Goal: Information Seeking & Learning: Learn about a topic

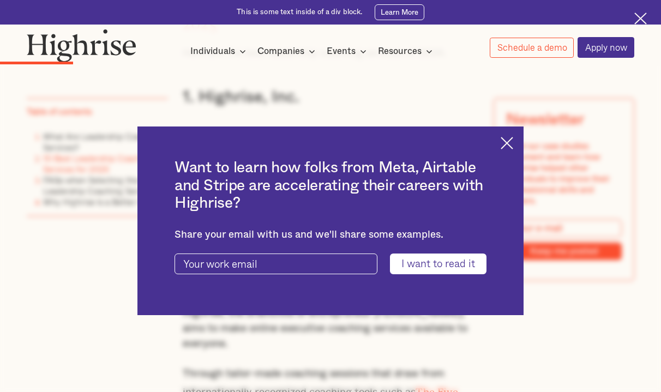
scroll to position [1510, 0]
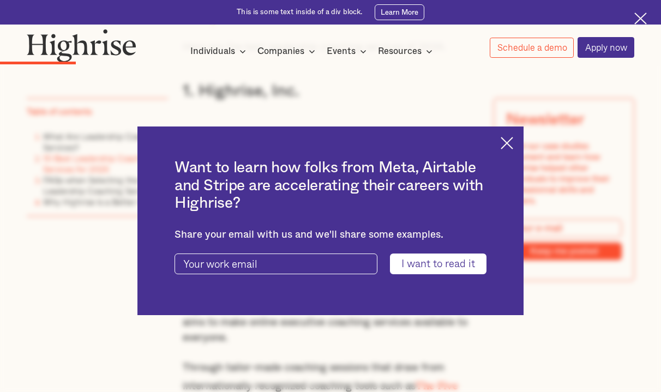
click at [505, 145] on img at bounding box center [507, 143] width 13 height 13
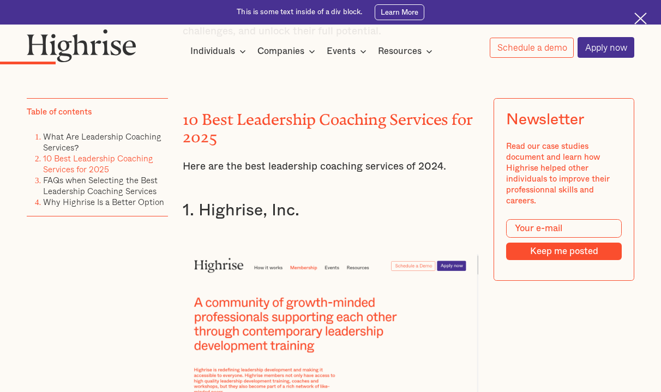
scroll to position [1421, 0]
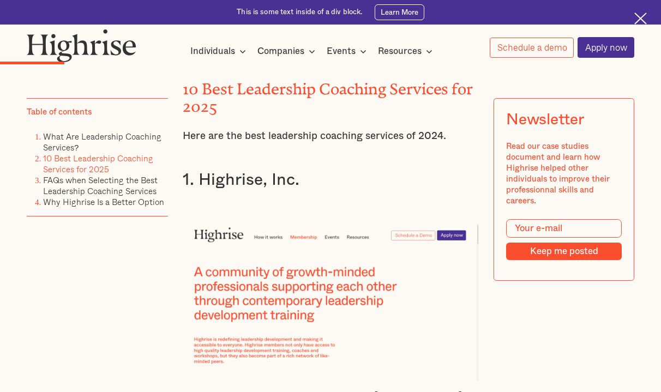
click at [246, 202] on div at bounding box center [330, 289] width 295 height 183
click at [246, 229] on img at bounding box center [330, 302] width 295 height 157
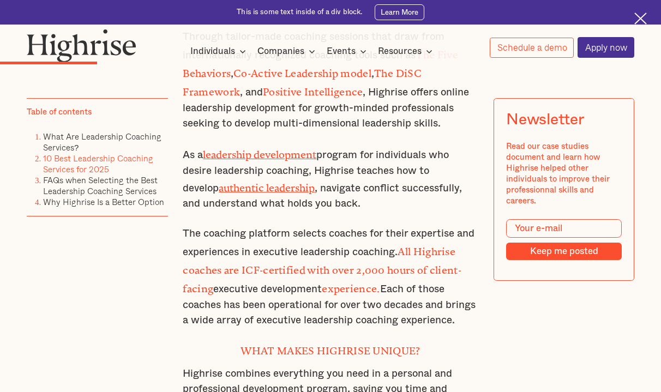
scroll to position [1844, 0]
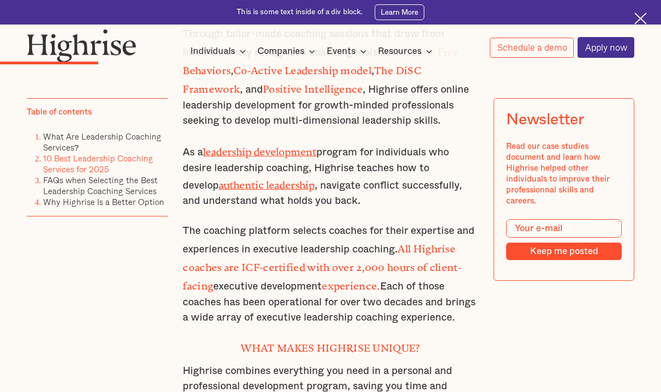
click at [282, 343] on strong "What makes Highrise unique?" at bounding box center [330, 346] width 179 height 7
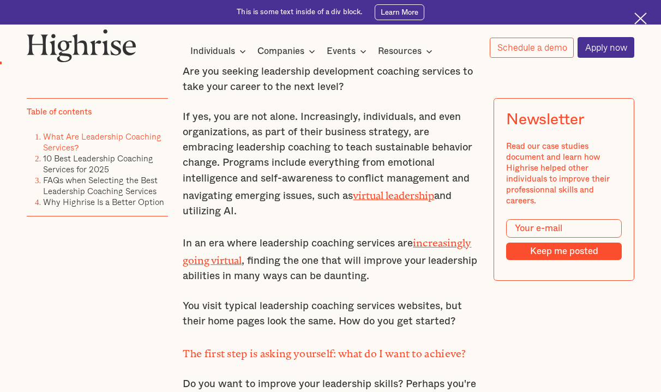
scroll to position [657, 0]
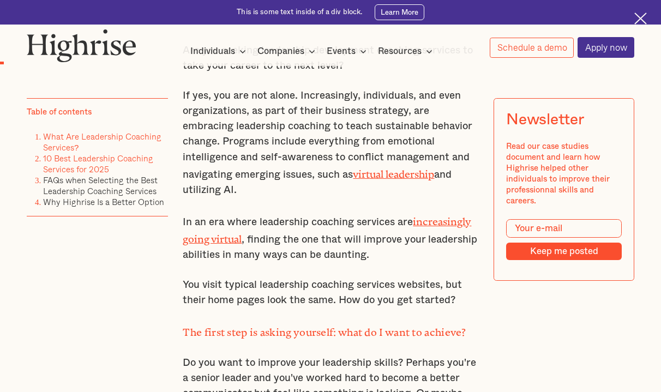
click at [125, 158] on link "10 Best Leadership Coaching Services for 2025" at bounding box center [98, 163] width 110 height 23
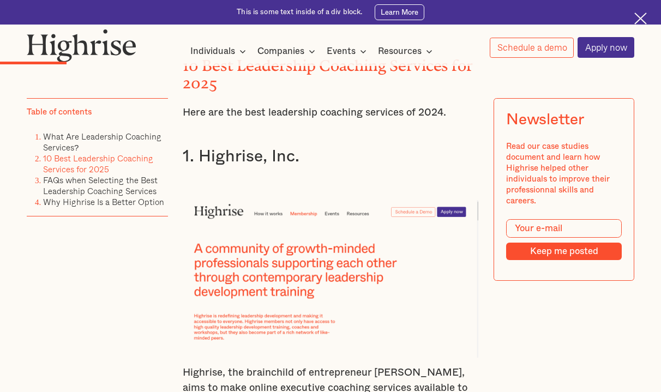
scroll to position [1449, 0]
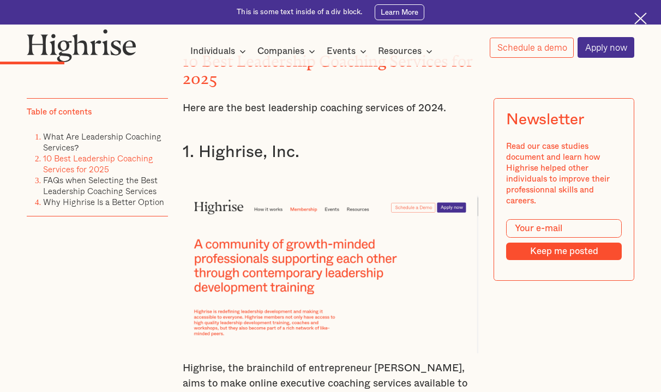
click at [224, 143] on h3 "1. Highrise, Inc." at bounding box center [330, 152] width 295 height 21
click at [242, 224] on img at bounding box center [330, 274] width 295 height 157
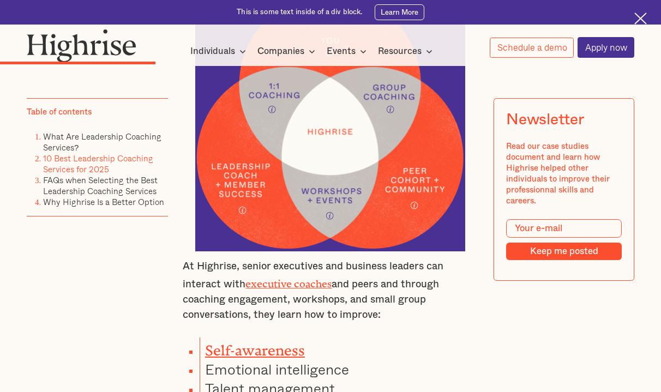
scroll to position [2706, 0]
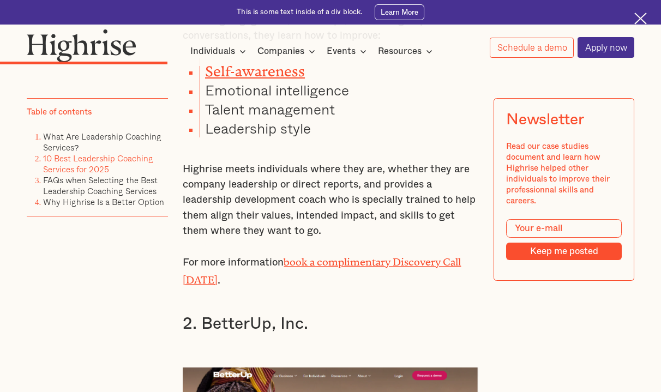
click at [236, 314] on h3 "2. BetterUp, Inc." at bounding box center [330, 324] width 295 height 21
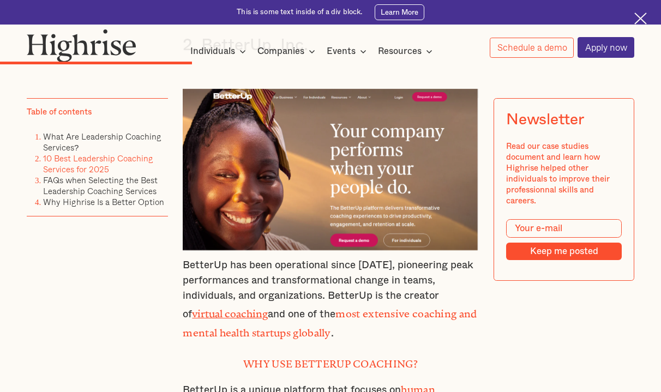
scroll to position [2913, 0]
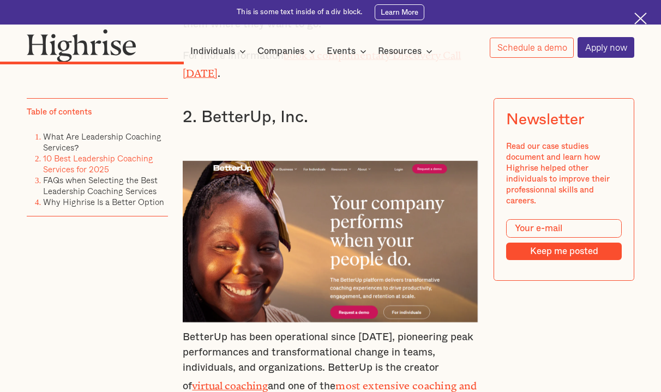
click at [263, 161] on img at bounding box center [330, 241] width 295 height 161
click at [235, 380] on link "virtual coaching" at bounding box center [230, 383] width 76 height 7
